Goal: Task Accomplishment & Management: Manage account settings

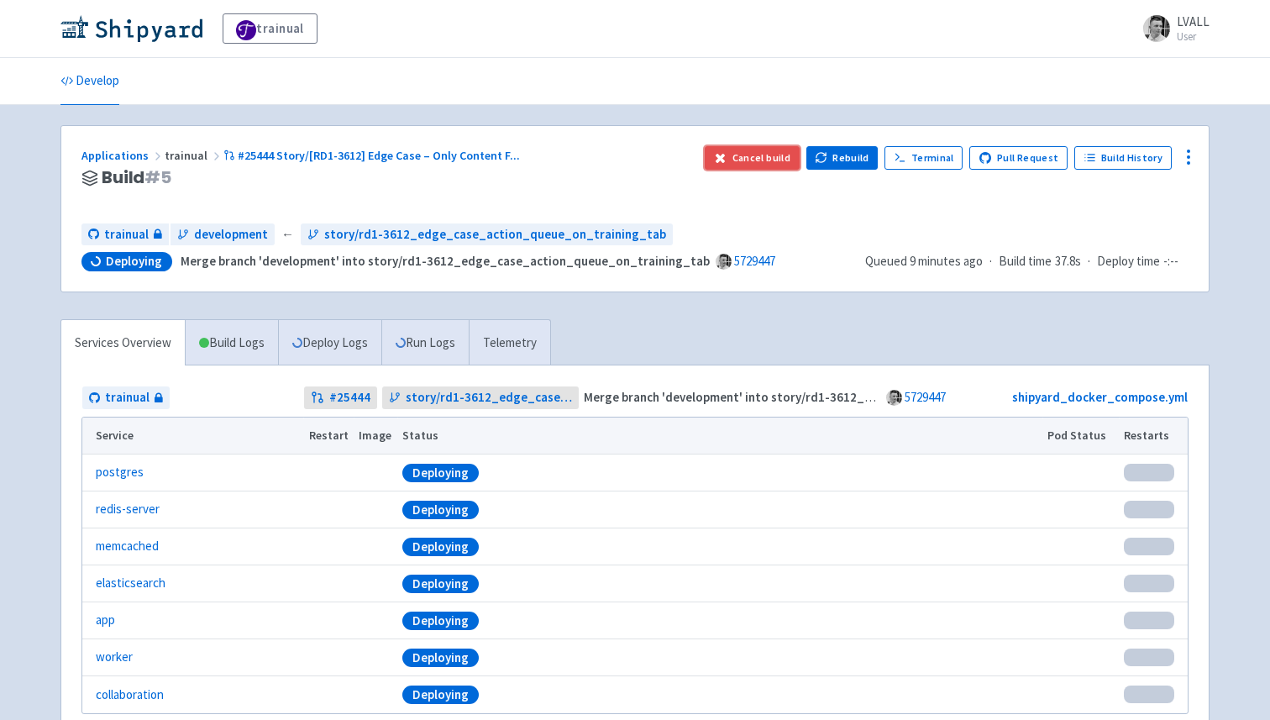
click at [774, 149] on button "Cancel build" at bounding box center [752, 158] width 95 height 24
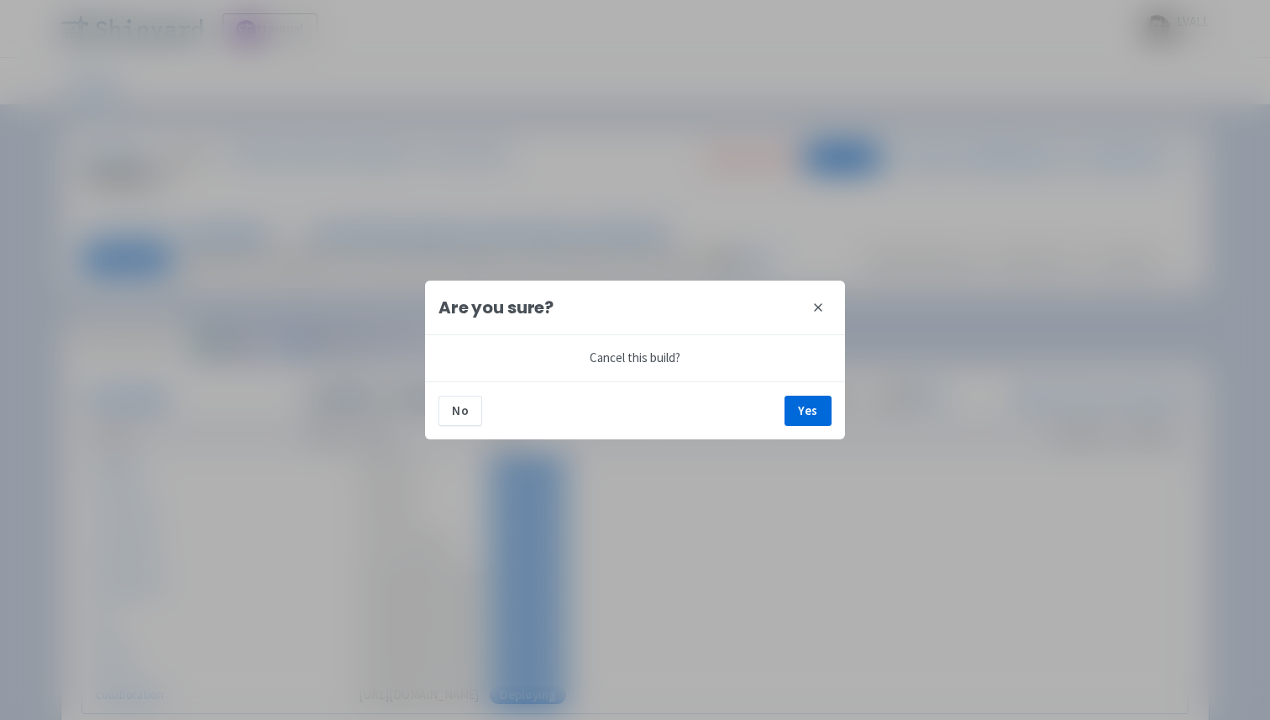
click at [822, 394] on div "No Yes" at bounding box center [635, 410] width 420 height 58
click at [808, 410] on button "Yes" at bounding box center [808, 411] width 47 height 30
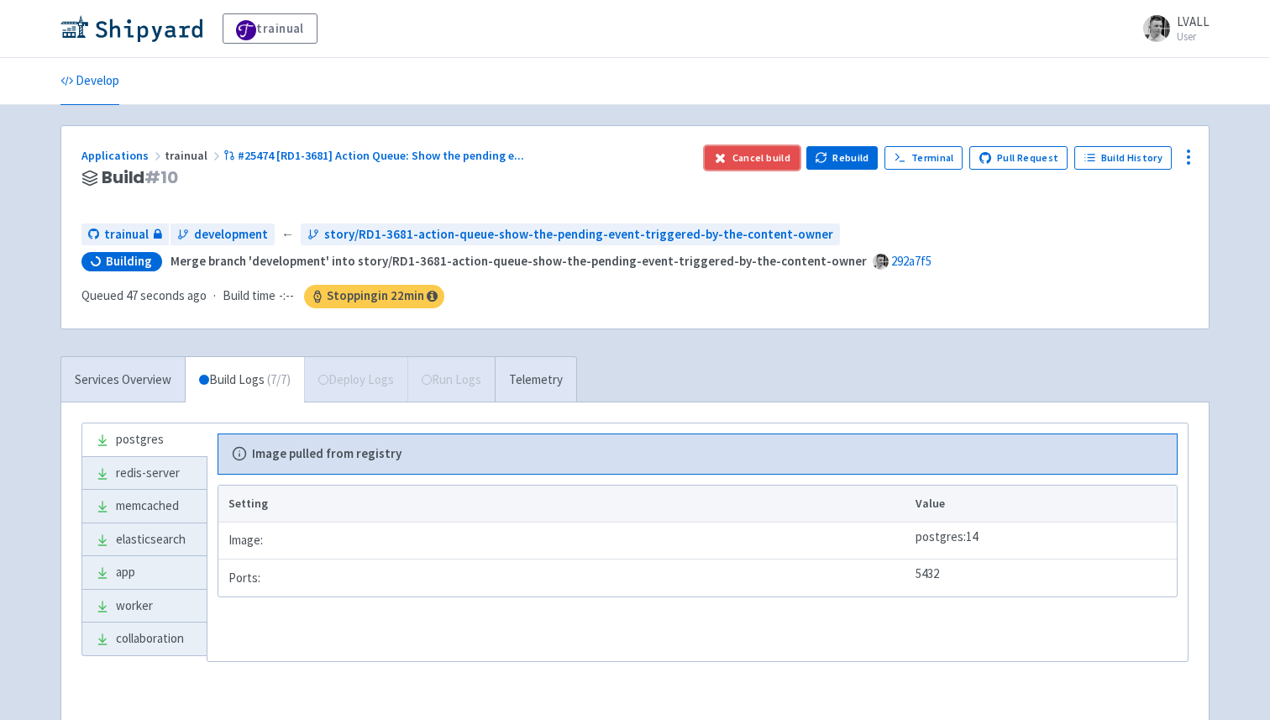
click at [755, 154] on button "Cancel build" at bounding box center [752, 158] width 95 height 24
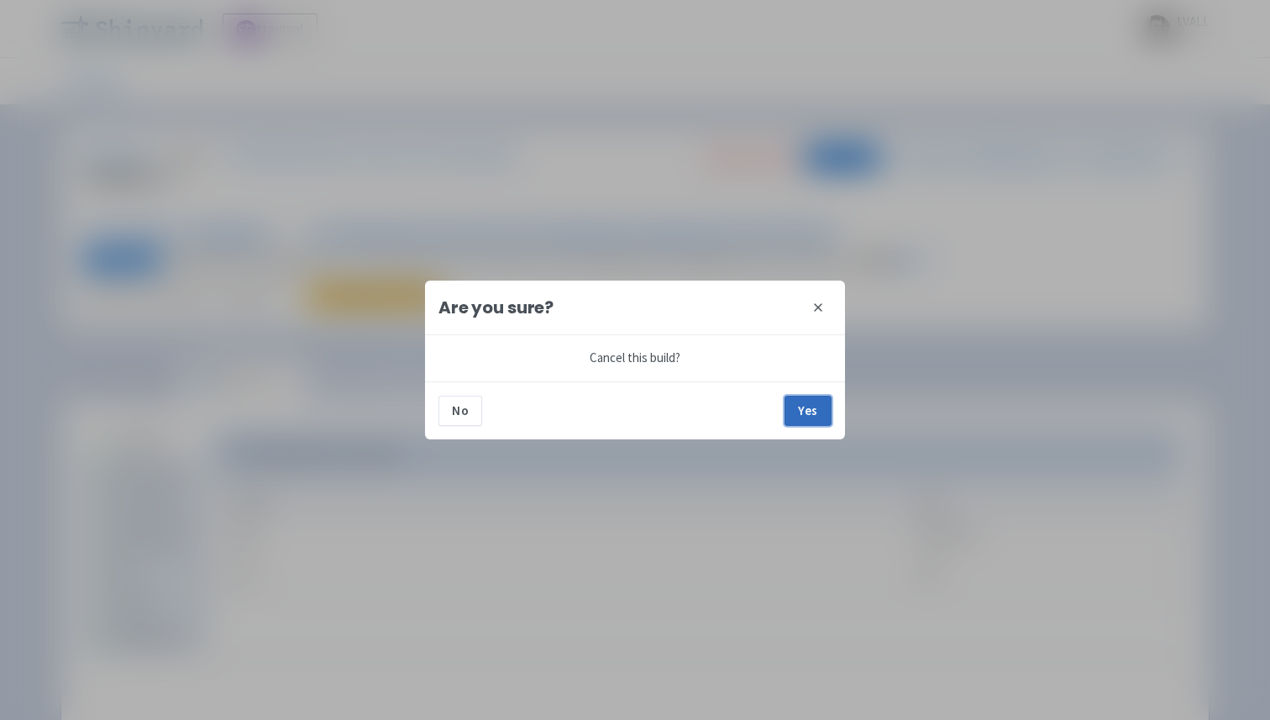
click at [796, 401] on button "Yes" at bounding box center [808, 411] width 47 height 30
